Goal: Task Accomplishment & Management: Use online tool/utility

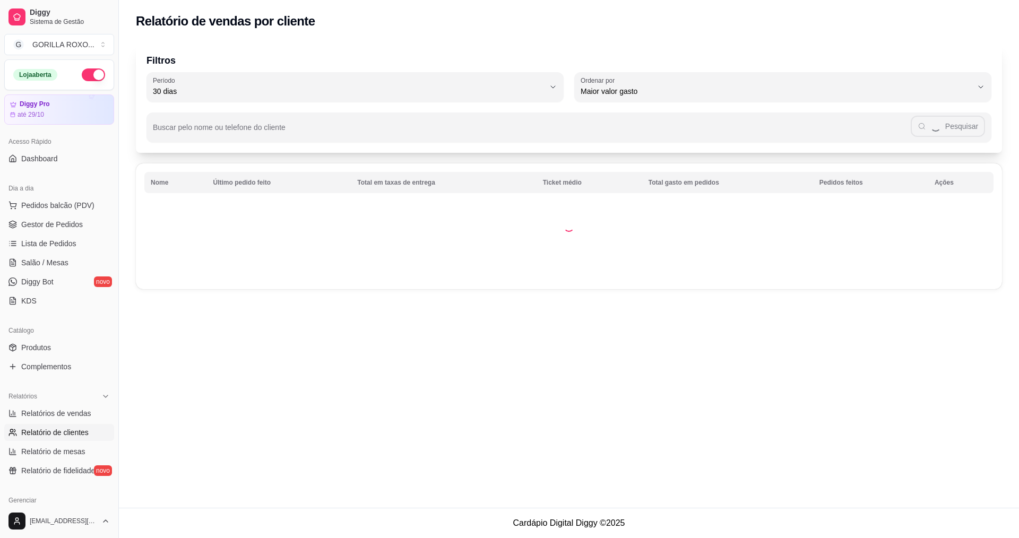
select select "30"
select select "HIGHEST_TOTAL_SPENT_WITH_ORDERS"
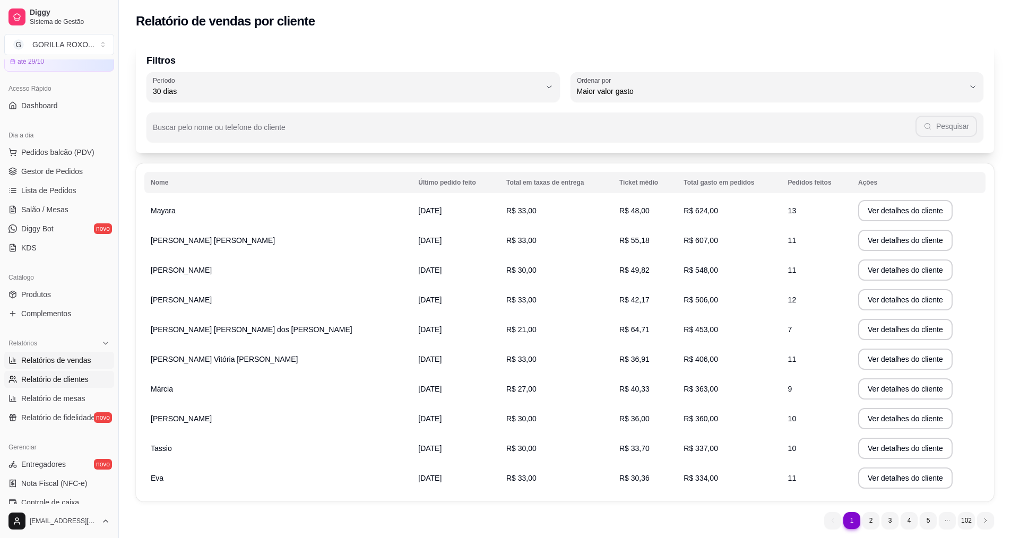
click at [74, 363] on span "Relatórios de vendas" at bounding box center [56, 360] width 70 height 11
select select "ALL"
select select "0"
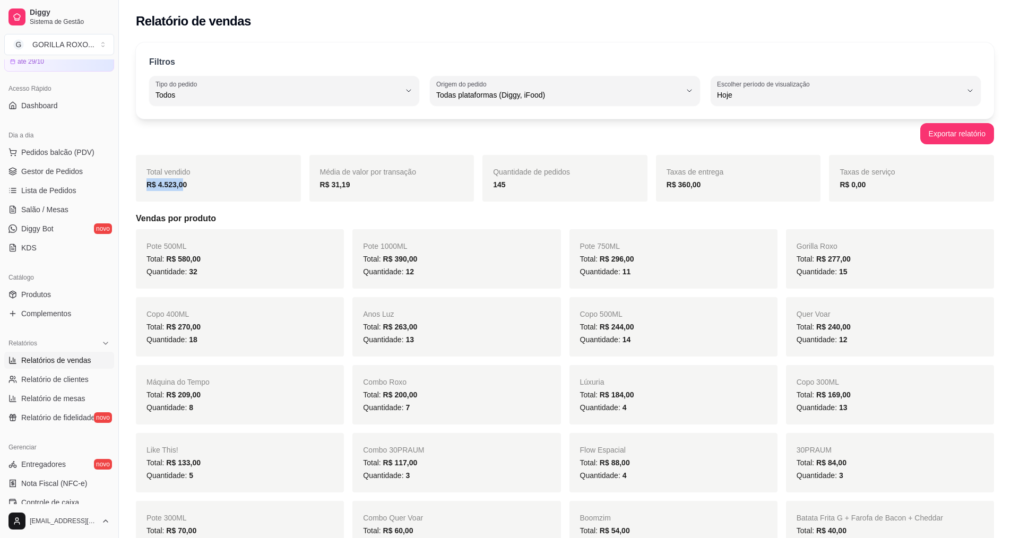
drag, startPoint x: 182, startPoint y: 186, endPoint x: 135, endPoint y: 187, distance: 46.7
click at [503, 185] on strong "145" at bounding box center [499, 184] width 12 height 8
click at [68, 156] on span "Pedidos balcão (PDV)" at bounding box center [57, 152] width 73 height 11
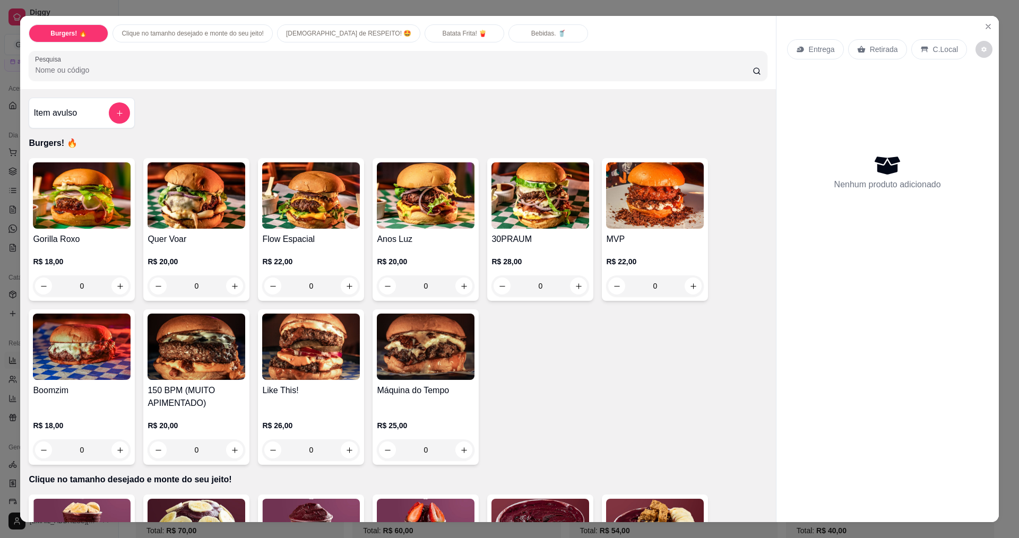
click at [460, 458] on div "0" at bounding box center [426, 449] width 98 height 21
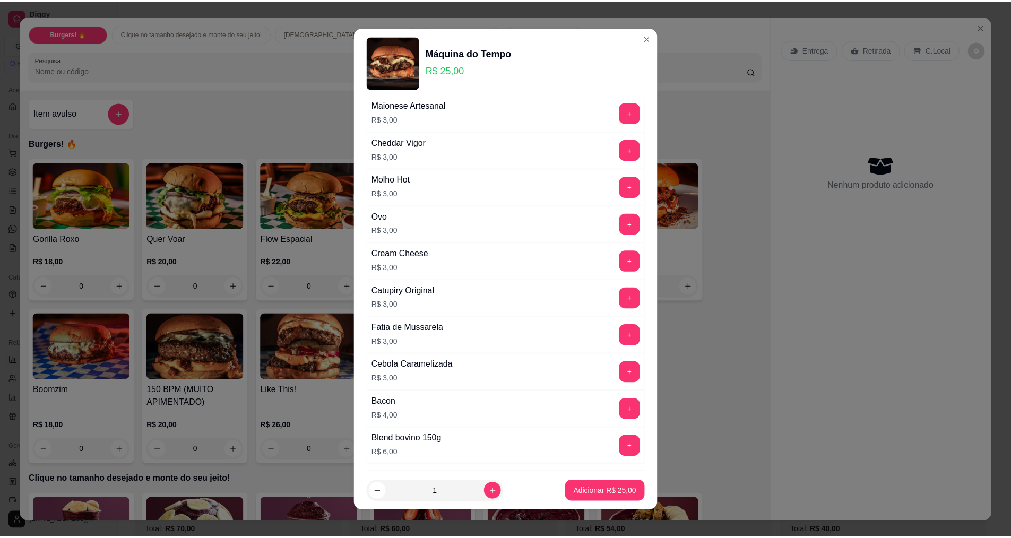
scroll to position [159, 0]
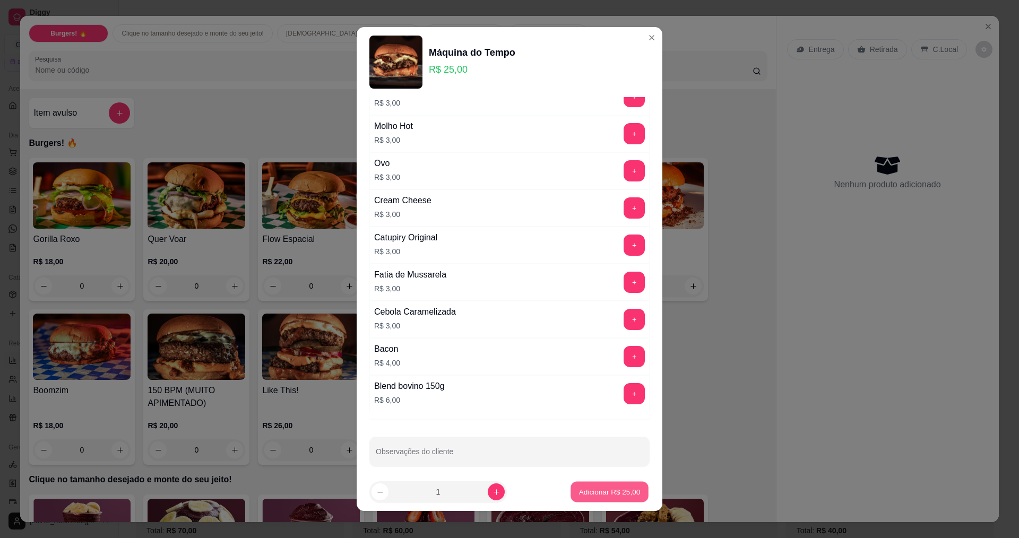
click at [594, 482] on button "Adicionar R$ 25,00" at bounding box center [610, 492] width 78 height 21
type input "1"
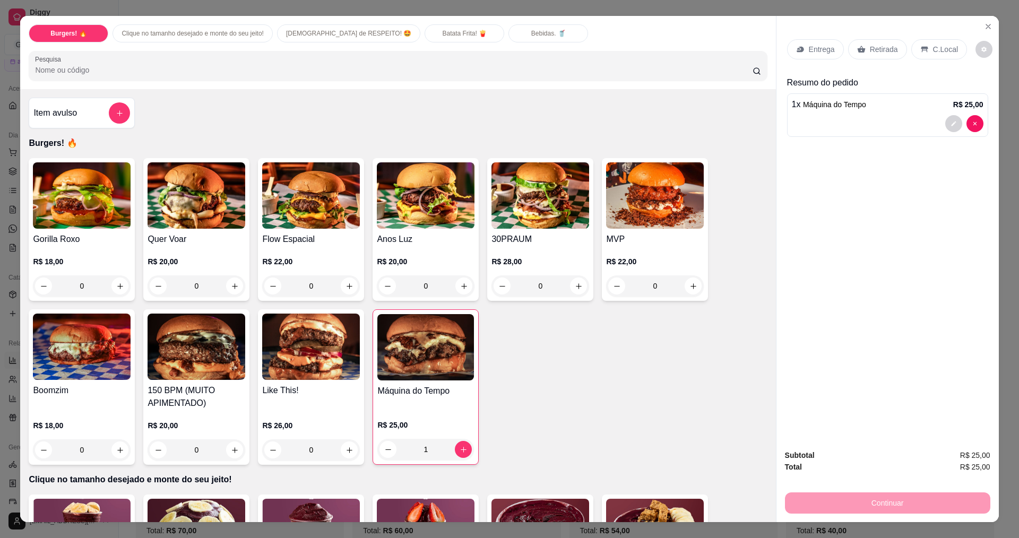
click at [925, 498] on div "Continuar" at bounding box center [887, 502] width 205 height 24
click at [926, 47] on div "C.Local" at bounding box center [939, 49] width 56 height 20
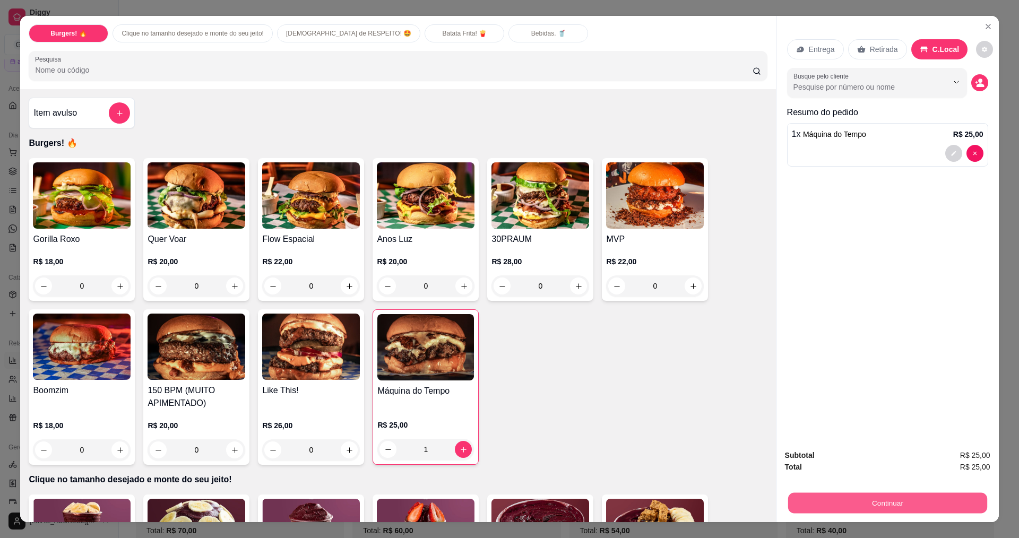
click at [835, 499] on button "Continuar" at bounding box center [887, 503] width 199 height 21
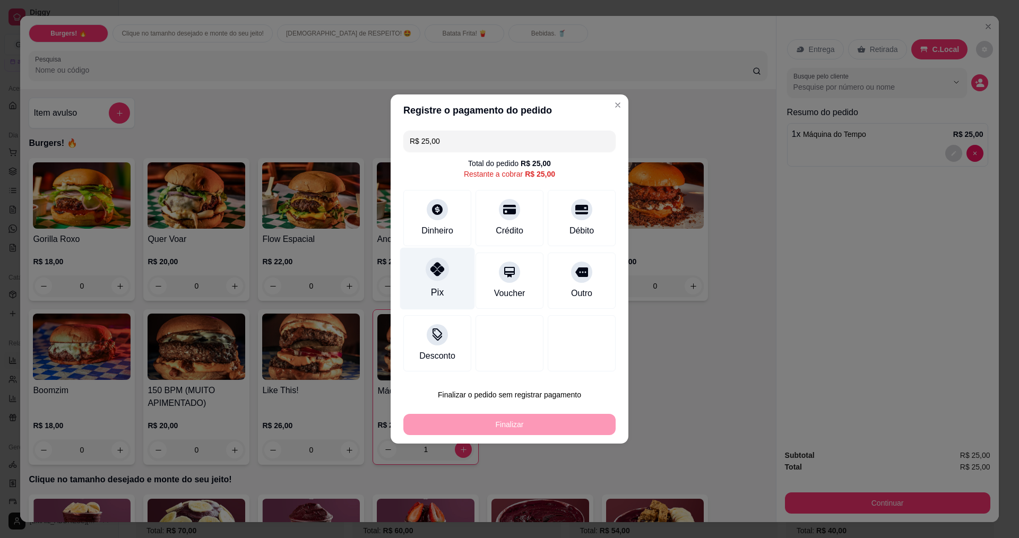
click at [429, 257] on div "Pix" at bounding box center [437, 279] width 75 height 62
type input "R$ 0,00"
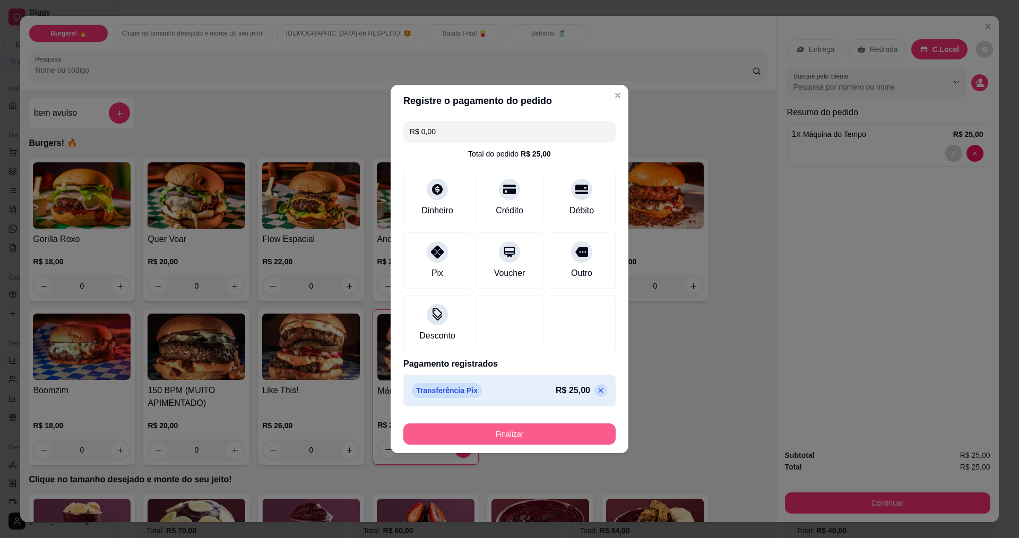
click at [441, 428] on button "Finalizar" at bounding box center [509, 434] width 212 height 21
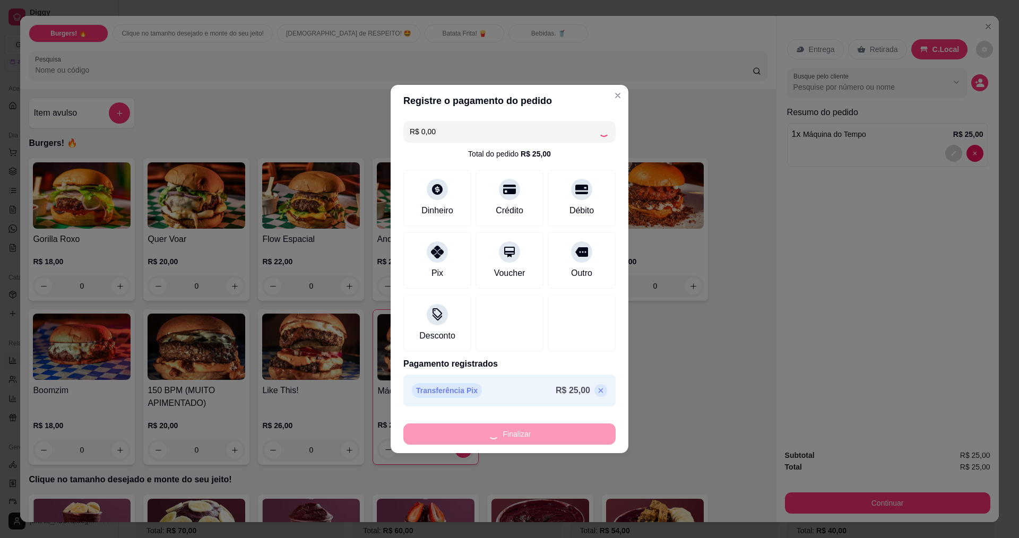
type input "0"
type input "-R$ 25,00"
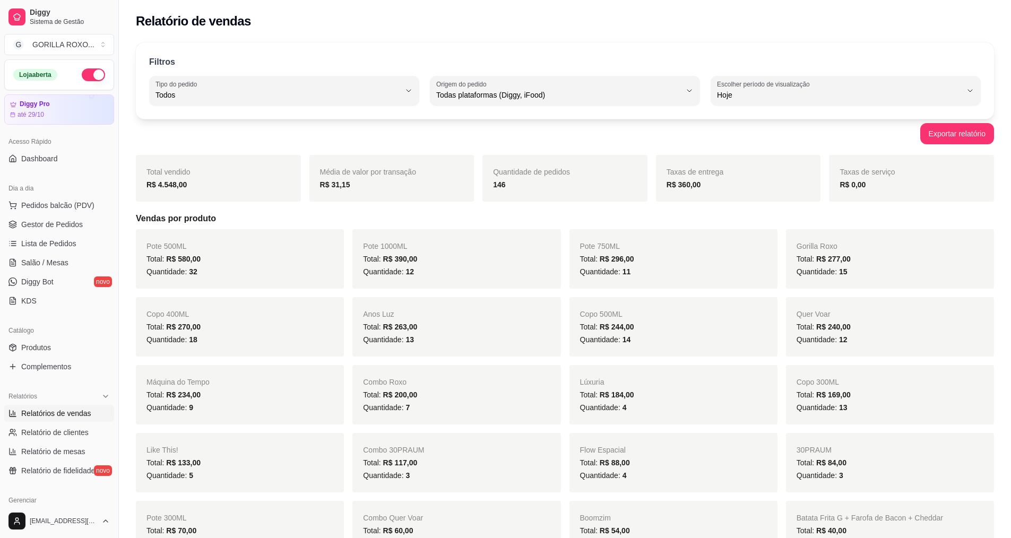
click at [89, 76] on button "button" at bounding box center [93, 74] width 23 height 13
click at [56, 212] on button "Pedidos balcão (PDV)" at bounding box center [59, 205] width 110 height 17
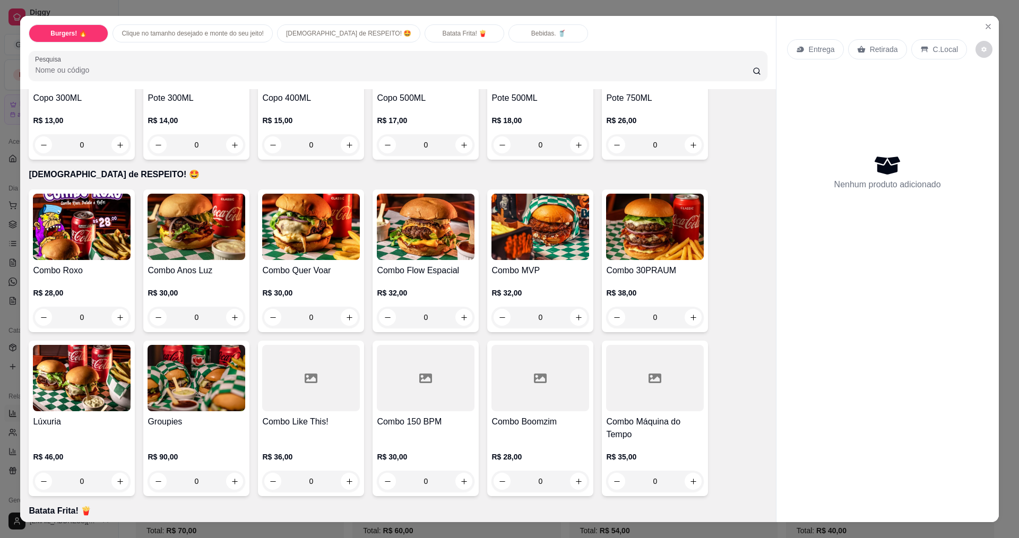
scroll to position [531, 0]
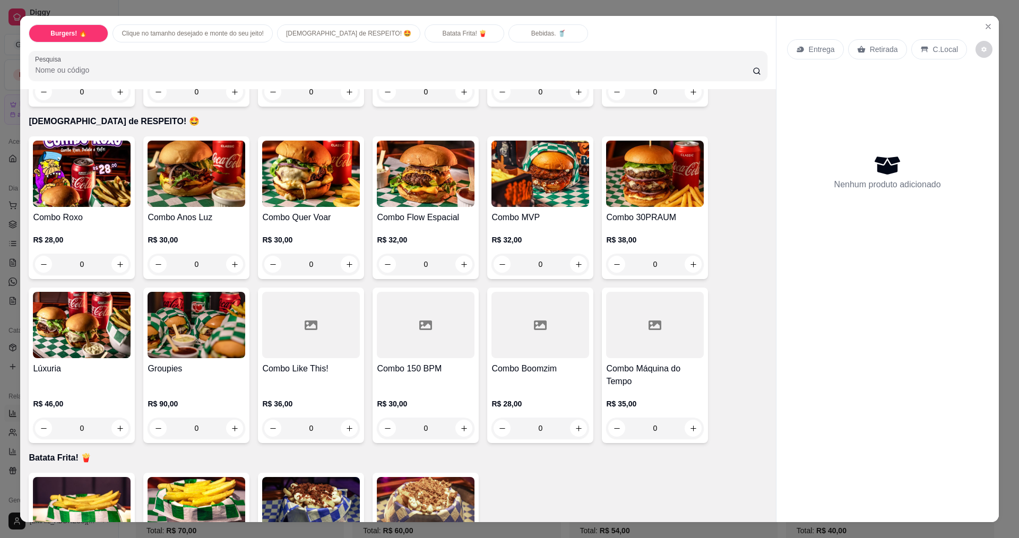
click at [228, 433] on div "0" at bounding box center [197, 428] width 98 height 21
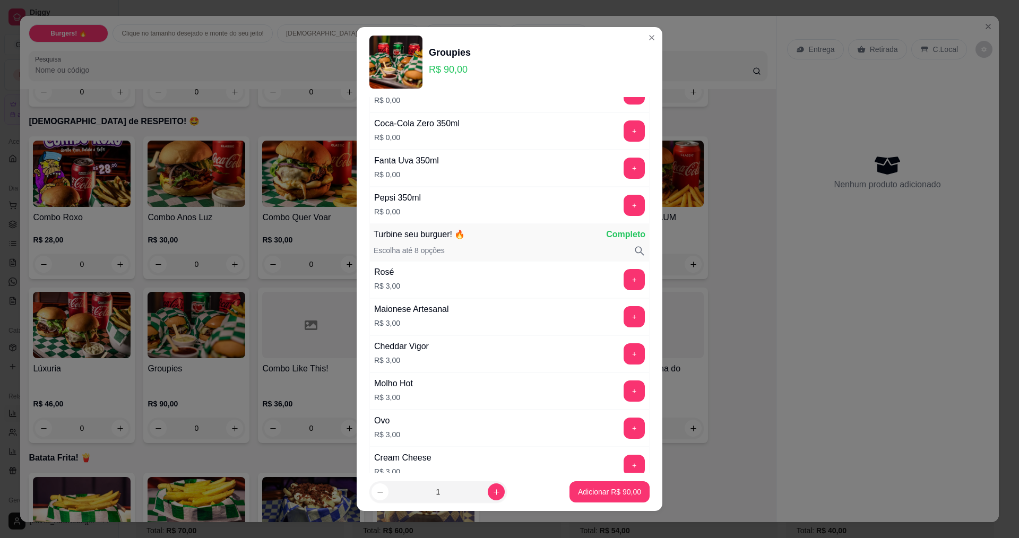
scroll to position [0, 0]
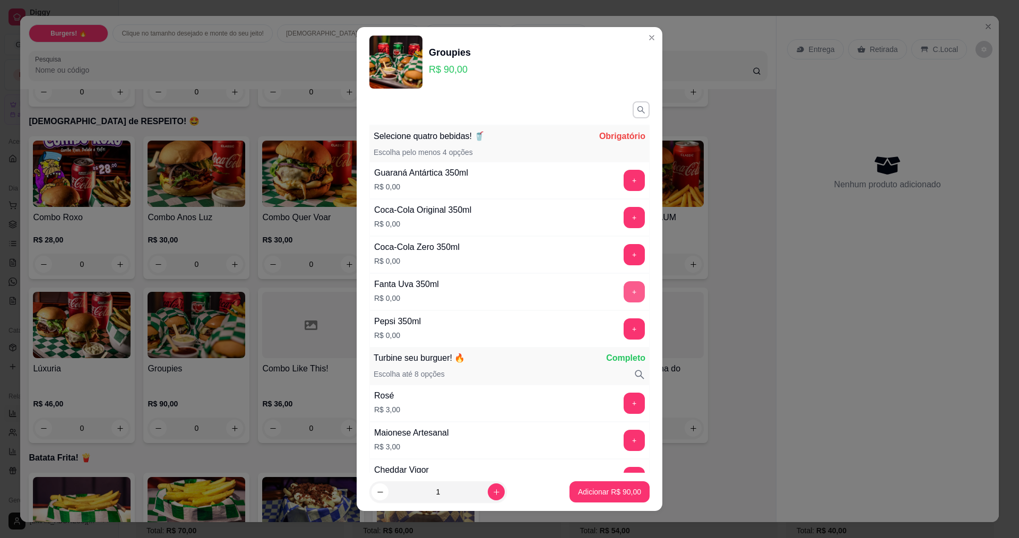
click at [624, 286] on button "+" at bounding box center [634, 291] width 21 height 21
click at [624, 251] on button "+" at bounding box center [634, 254] width 21 height 21
click at [624, 214] on button "+" at bounding box center [634, 217] width 21 height 21
click at [624, 181] on button "+" at bounding box center [634, 180] width 21 height 21
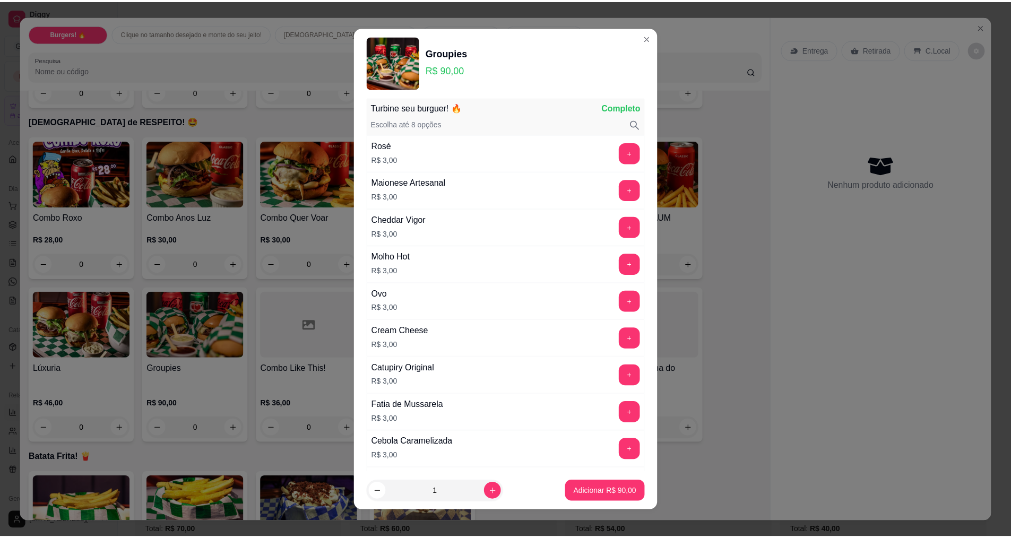
scroll to position [7, 0]
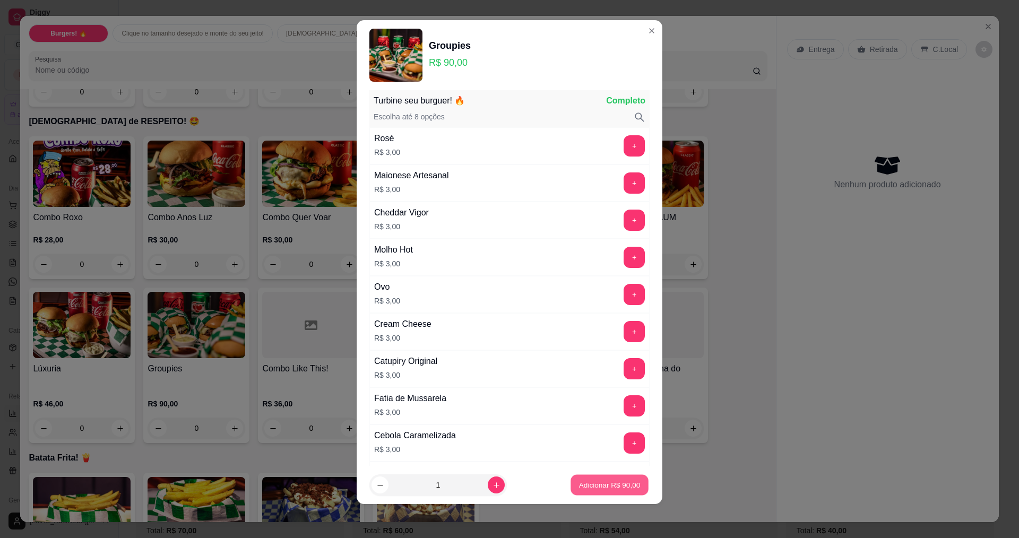
click at [613, 478] on button "Adicionar R$ 90,00" at bounding box center [610, 485] width 78 height 21
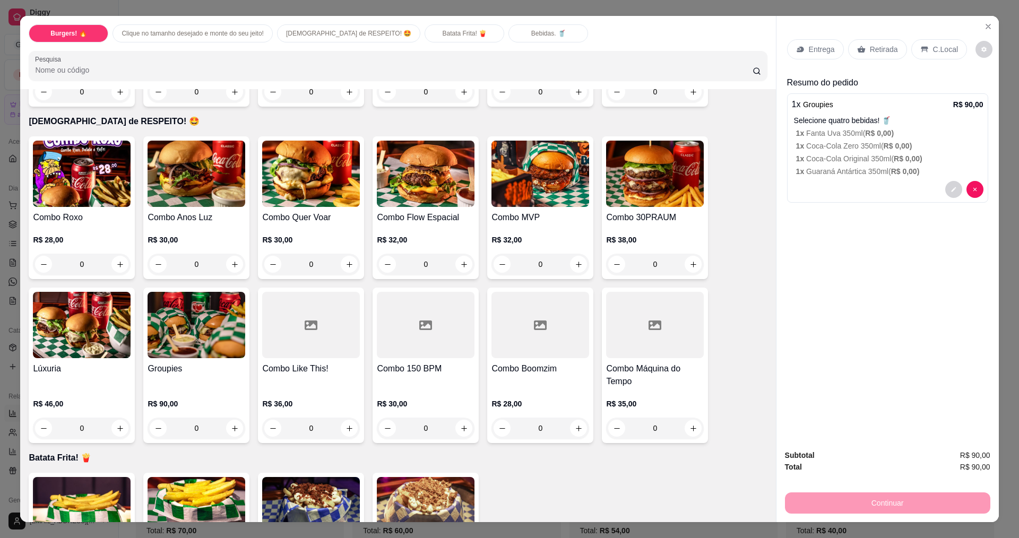
click at [950, 42] on div "C.Local" at bounding box center [939, 49] width 56 height 20
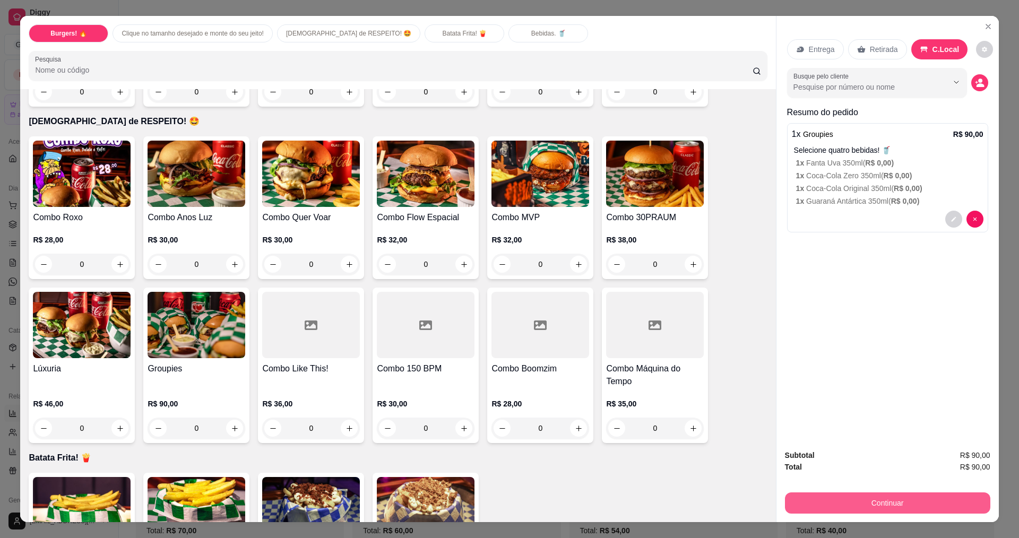
click at [927, 505] on button "Continuar" at bounding box center [887, 503] width 205 height 21
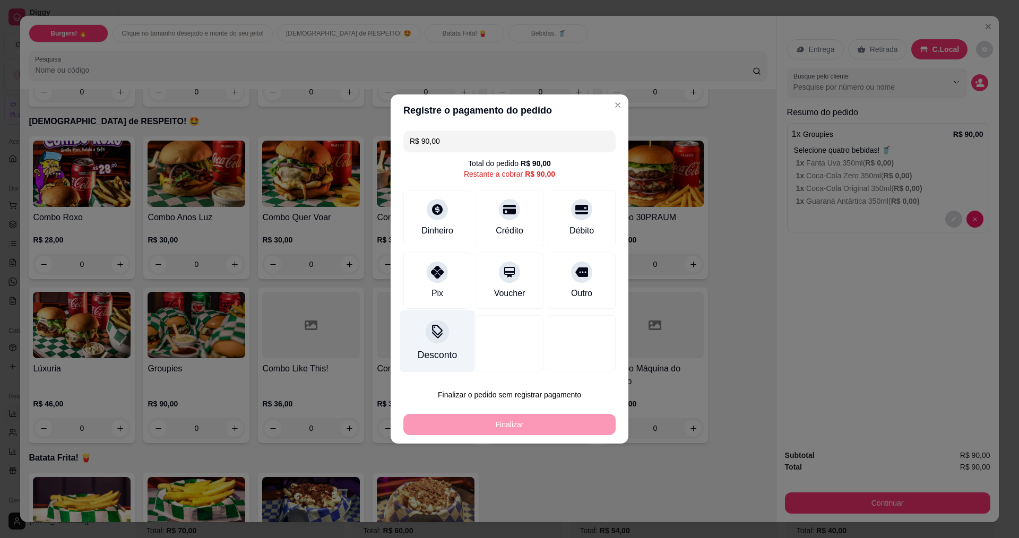
click at [440, 292] on div "Pix" at bounding box center [438, 293] width 12 height 13
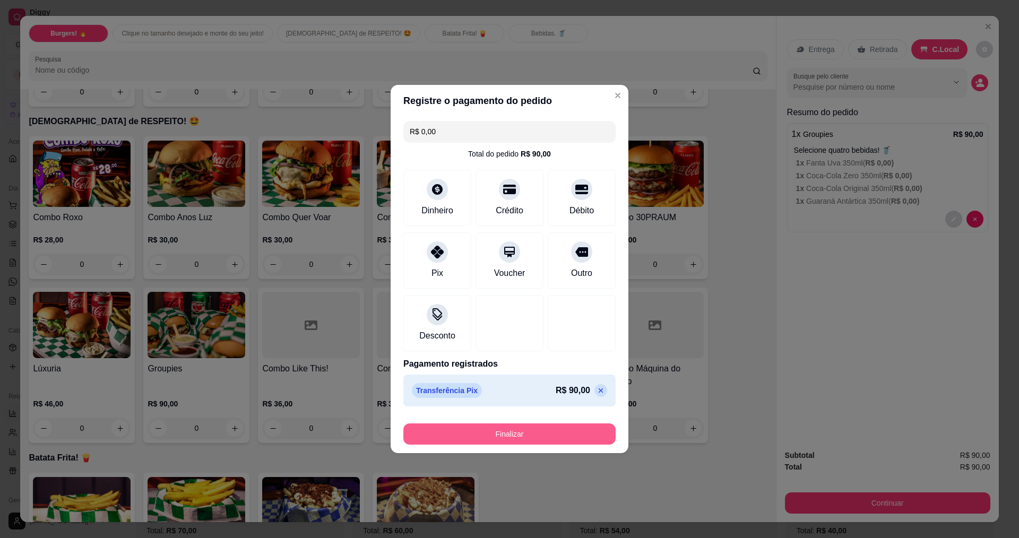
click at [510, 432] on button "Finalizar" at bounding box center [509, 434] width 212 height 21
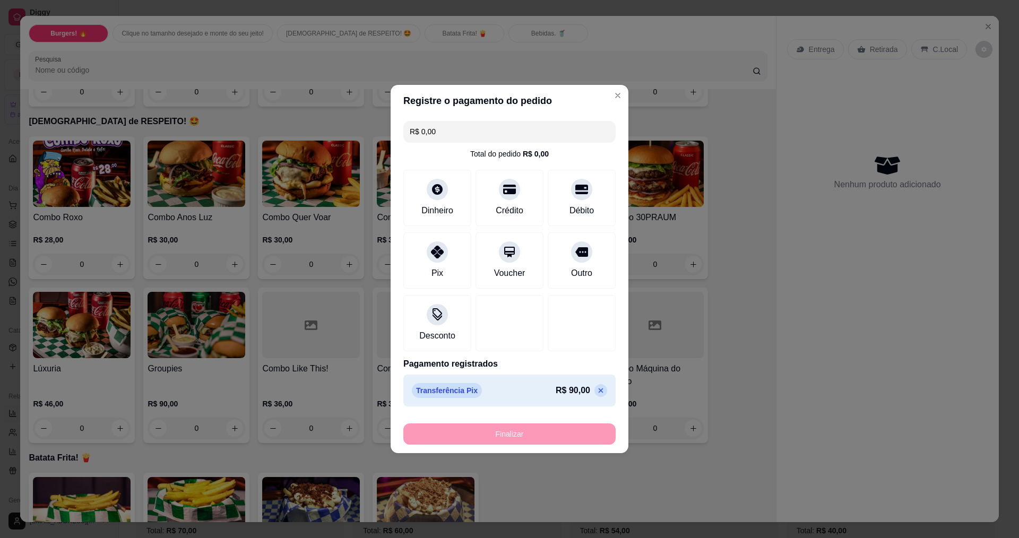
type input "-R$ 90,00"
